Goal: Task Accomplishment & Management: Manage account settings

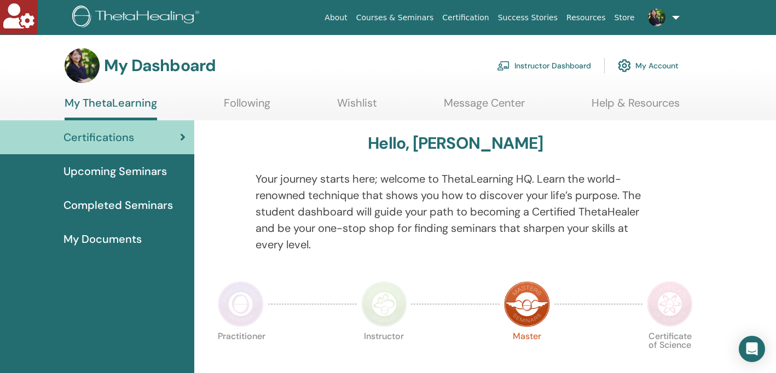
click at [526, 60] on link "Instructor Dashboard" at bounding box center [544, 66] width 94 height 24
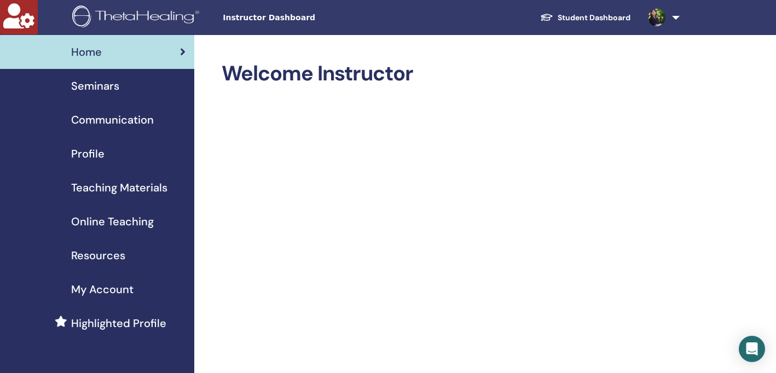
click at [141, 94] on div "Seminars" at bounding box center [97, 86] width 177 height 16
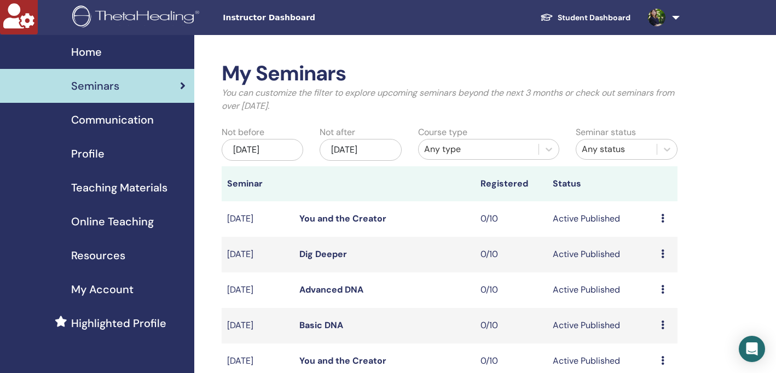
click at [333, 217] on link "You and the Creator" at bounding box center [343, 218] width 87 height 11
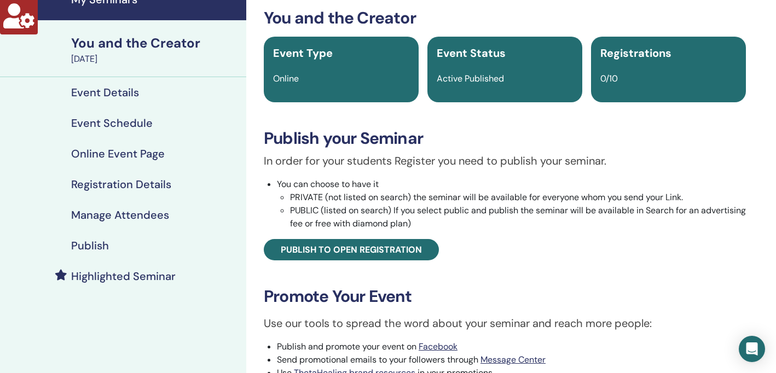
scroll to position [59, 0]
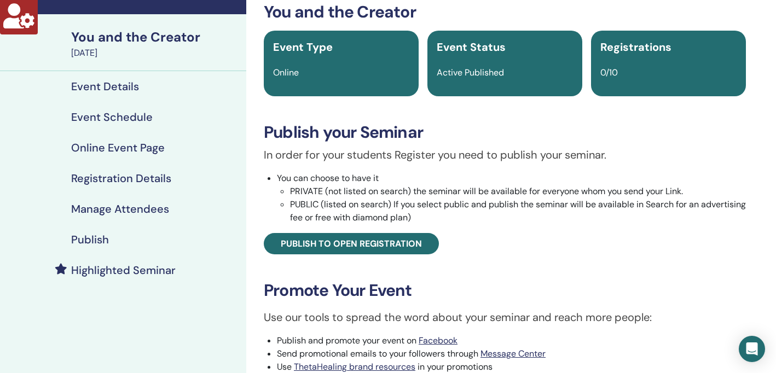
click at [100, 239] on h4 "Publish" at bounding box center [90, 239] width 38 height 13
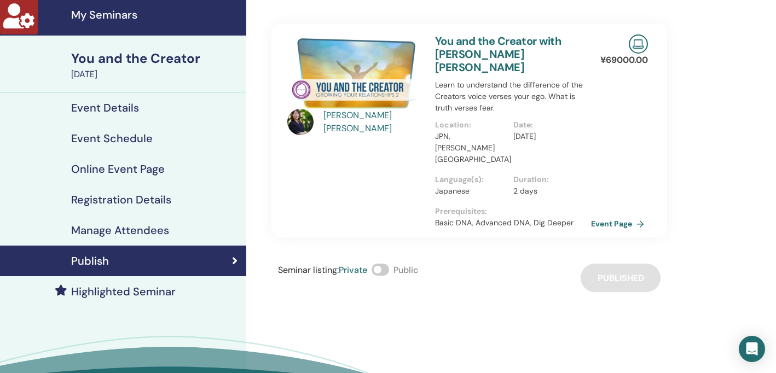
scroll to position [37, 0]
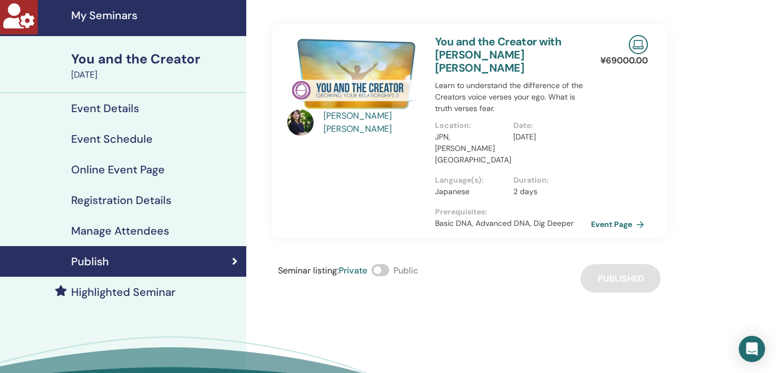
drag, startPoint x: 364, startPoint y: 124, endPoint x: 337, endPoint y: 124, distance: 27.4
click at [94, 16] on h4 "My Seminars" at bounding box center [155, 15] width 169 height 13
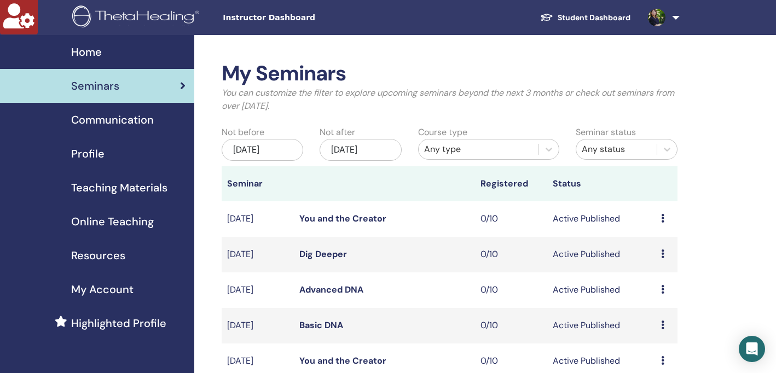
click at [316, 256] on link "Dig Deeper" at bounding box center [324, 254] width 48 height 11
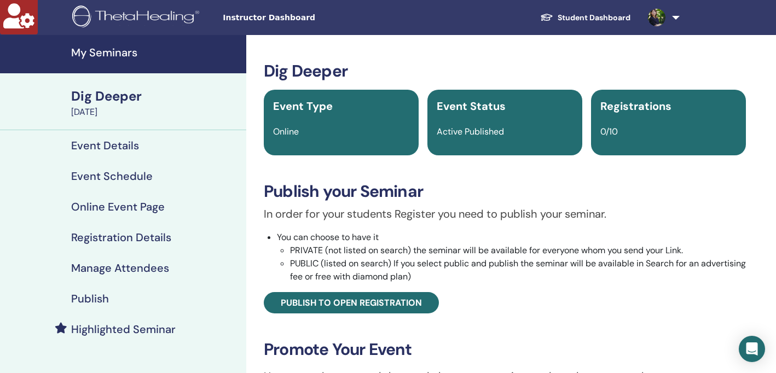
scroll to position [13, 0]
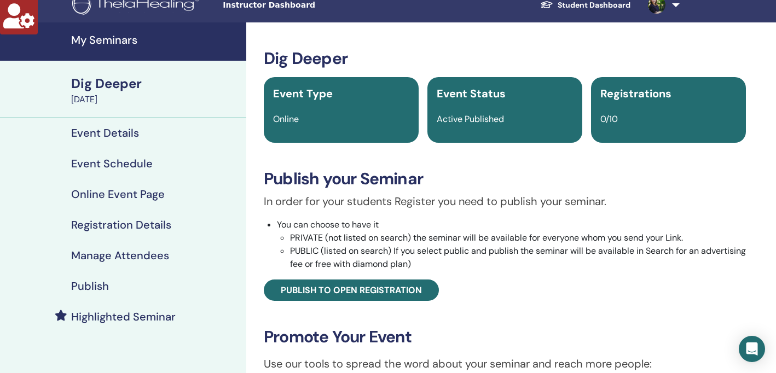
click at [89, 290] on h4 "Publish" at bounding box center [90, 286] width 38 height 13
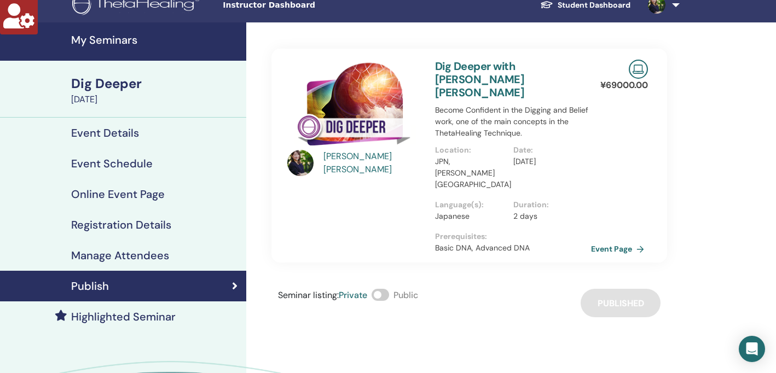
click at [107, 48] on link "My Seminars" at bounding box center [123, 41] width 246 height 38
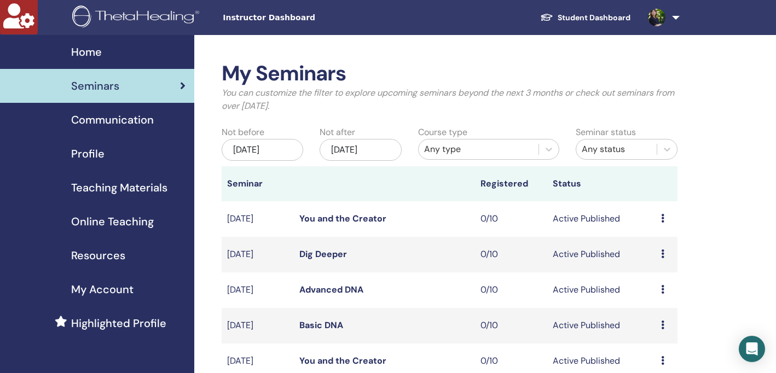
click at [331, 293] on link "Advanced DNA" at bounding box center [332, 289] width 64 height 11
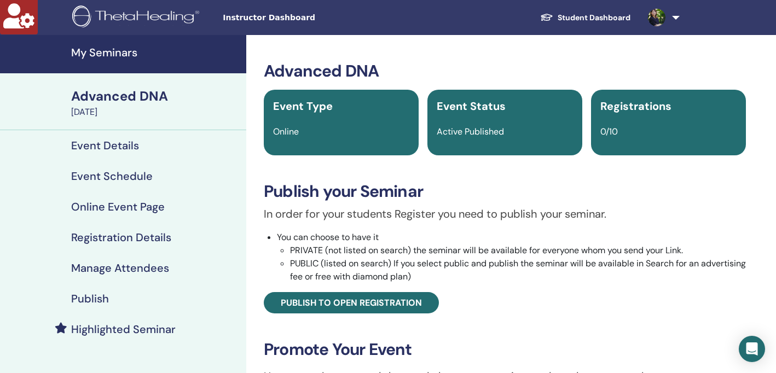
click at [86, 298] on h4 "Publish" at bounding box center [90, 298] width 38 height 13
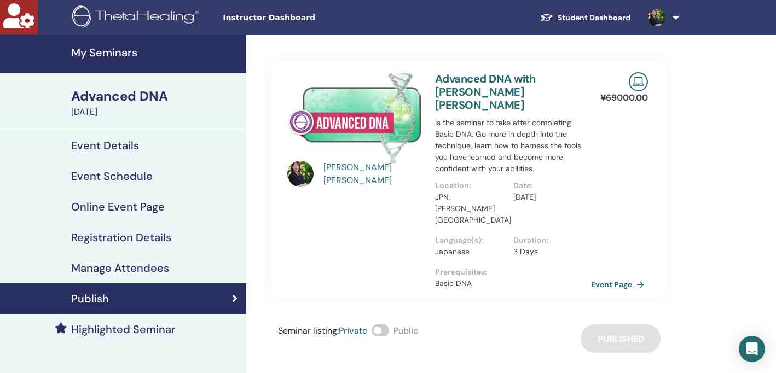
click at [107, 61] on link "My Seminars" at bounding box center [123, 54] width 246 height 38
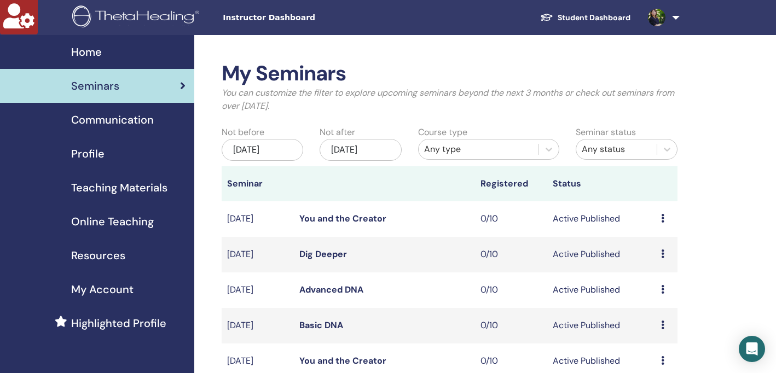
click at [320, 293] on link "Advanced DNA" at bounding box center [332, 289] width 64 height 11
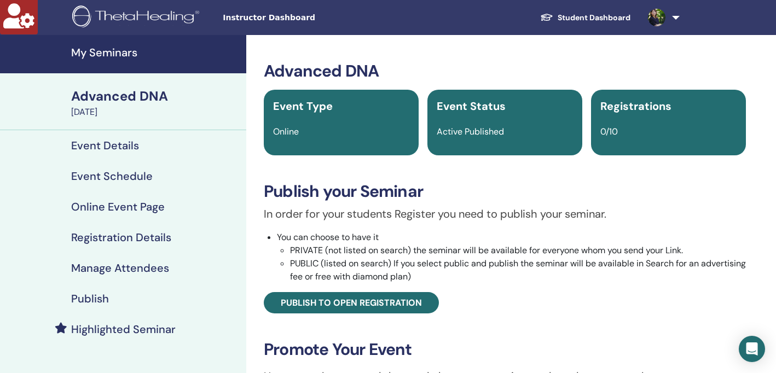
click at [104, 59] on h4 "My Seminars" at bounding box center [155, 52] width 169 height 13
